Goal: Find specific page/section: Find specific page/section

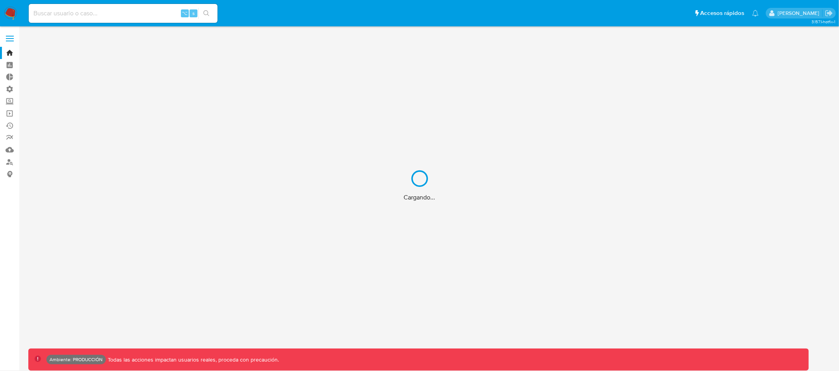
click at [99, 12] on div "Cargando..." at bounding box center [419, 185] width 839 height 371
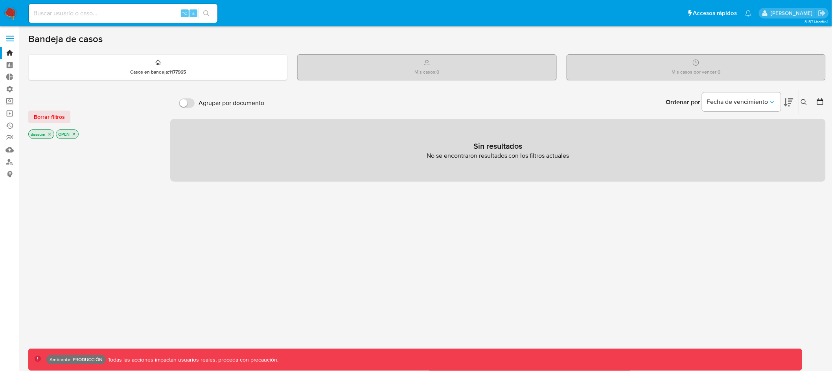
click at [106, 13] on input at bounding box center [123, 13] width 189 height 10
paste input "94180412"
type input "94180412"
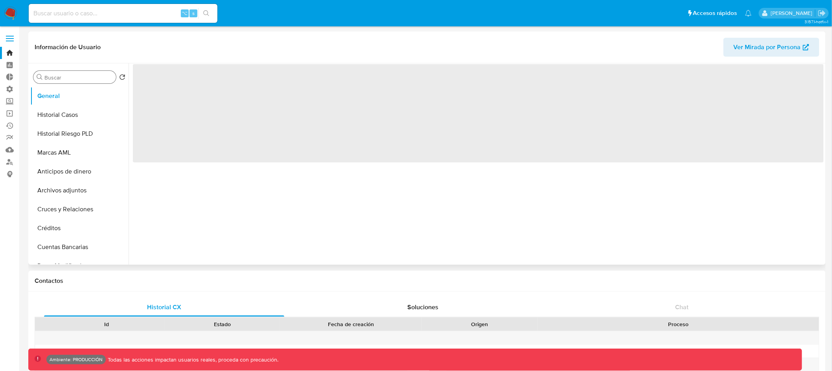
click at [77, 72] on div "Buscar" at bounding box center [74, 77] width 83 height 13
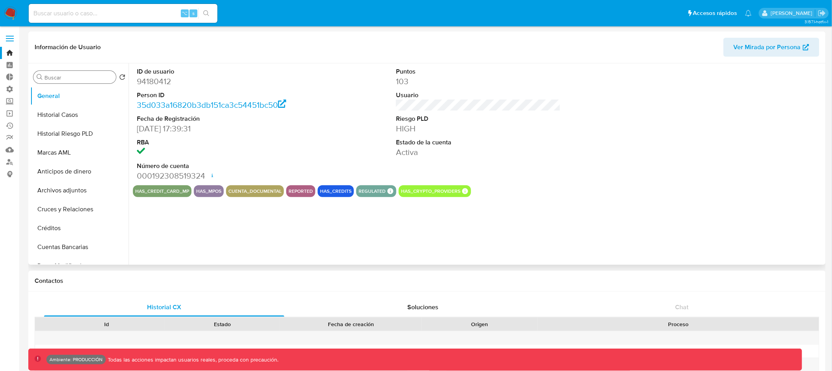
click at [74, 81] on div "Buscar" at bounding box center [74, 77] width 83 height 13
click at [74, 79] on input "Buscar" at bounding box center [78, 77] width 68 height 7
select select "10"
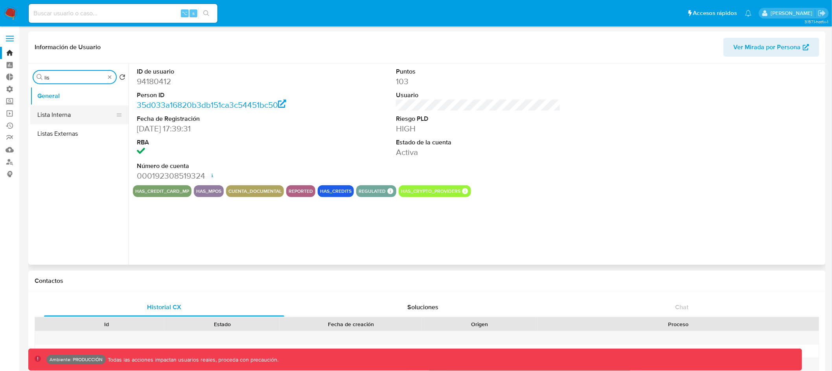
type input "lis"
click at [82, 114] on button "Lista Interna" at bounding box center [76, 114] width 92 height 19
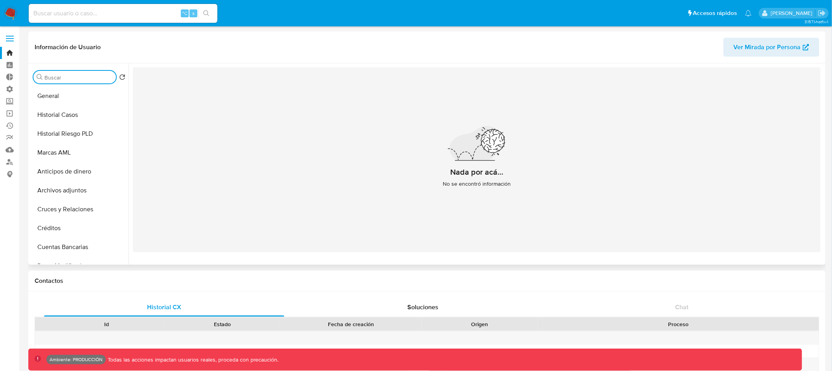
click at [97, 78] on input "Buscar" at bounding box center [78, 77] width 68 height 7
click at [125, 9] on input at bounding box center [123, 13] width 189 height 10
paste input "455538378"
type input "455538378"
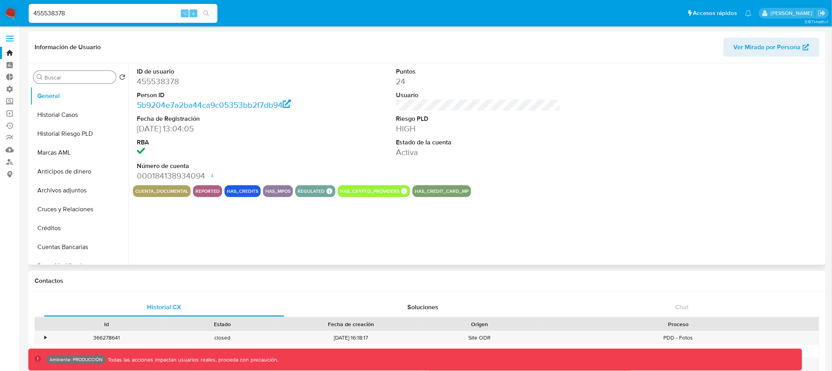
click at [87, 77] on input "Buscar" at bounding box center [78, 77] width 68 height 7
select select "10"
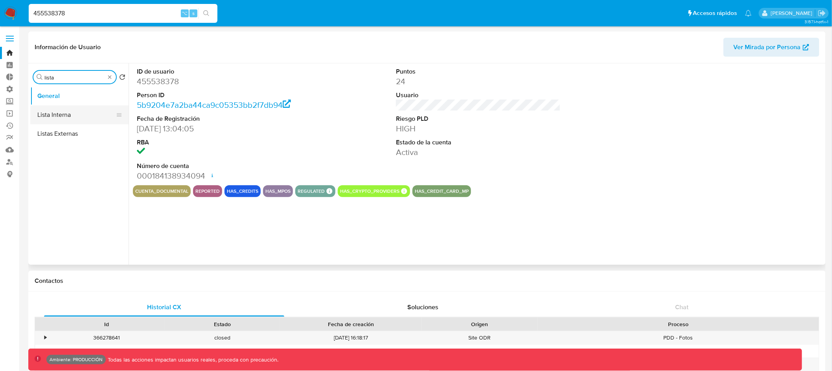
type input "lista"
click at [85, 110] on button "Lista Interna" at bounding box center [76, 114] width 92 height 19
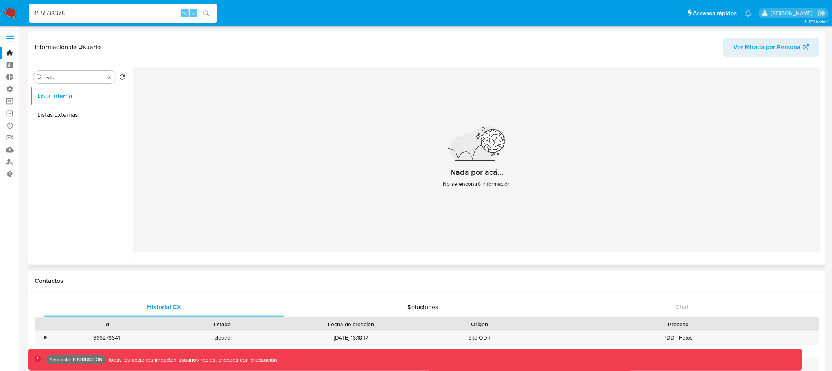
click at [431, 61] on div "Información de Usuario Ver Mirada por Persona" at bounding box center [427, 47] width 798 height 32
paste input "00237847"
type input "400237847"
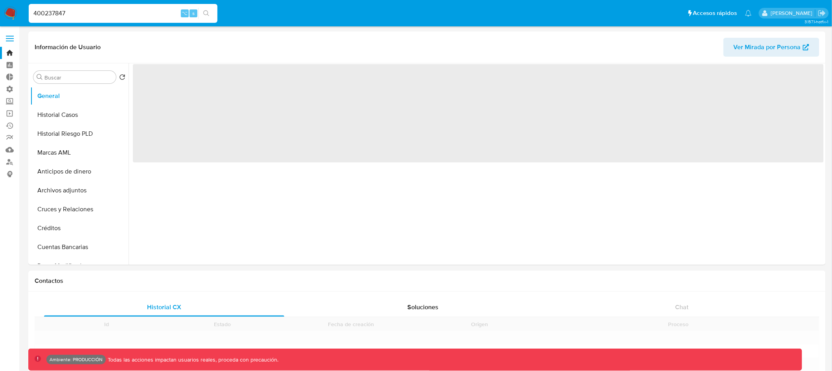
click at [129, 13] on input "400237847" at bounding box center [123, 13] width 189 height 10
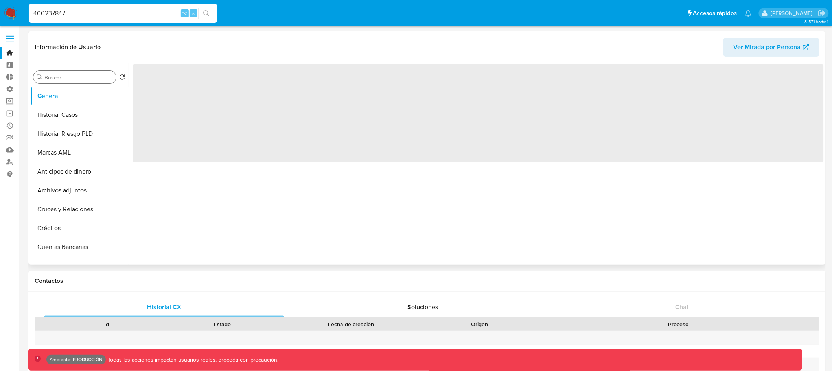
click at [94, 76] on input "Buscar" at bounding box center [78, 77] width 68 height 7
type input "l"
select select "10"
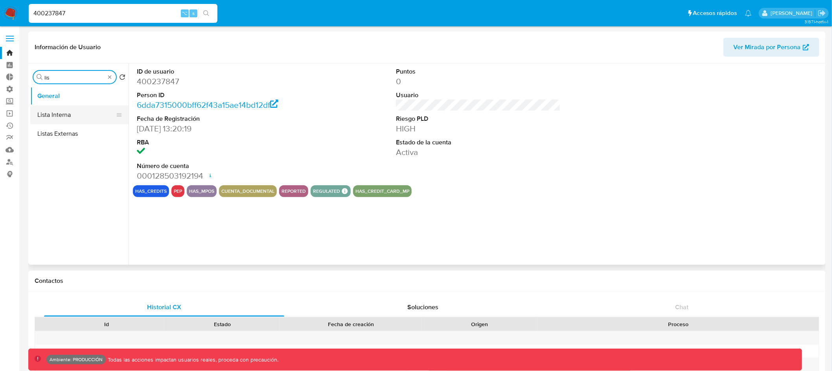
type input "lis"
click at [77, 114] on button "Lista Interna" at bounding box center [76, 114] width 92 height 19
